Goal: Task Accomplishment & Management: Manage account settings

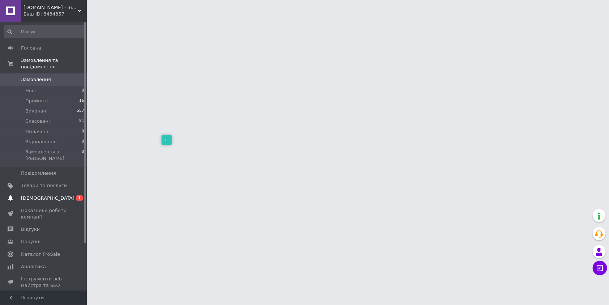
click at [36, 195] on span "[DEMOGRAPHIC_DATA]" at bounding box center [47, 198] width 53 height 7
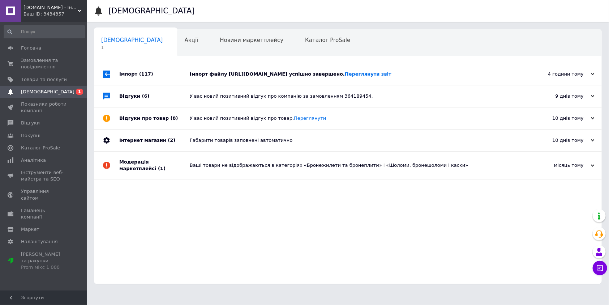
click at [190, 73] on div "Імпорт файлу [URL][DOMAIN_NAME] успішно завершено. Переглянути звіт" at bounding box center [356, 74] width 333 height 7
click at [31, 64] on span "Замовлення та повідомлення" at bounding box center [44, 63] width 46 height 13
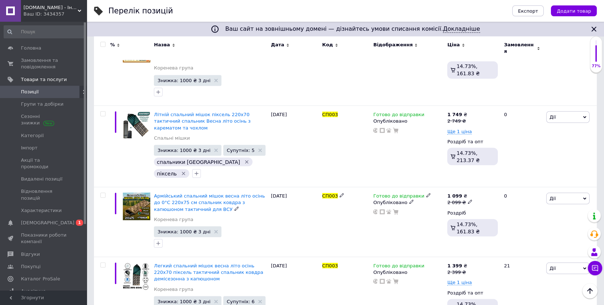
scroll to position [1406, 0]
